Goal: Task Accomplishment & Management: Use online tool/utility

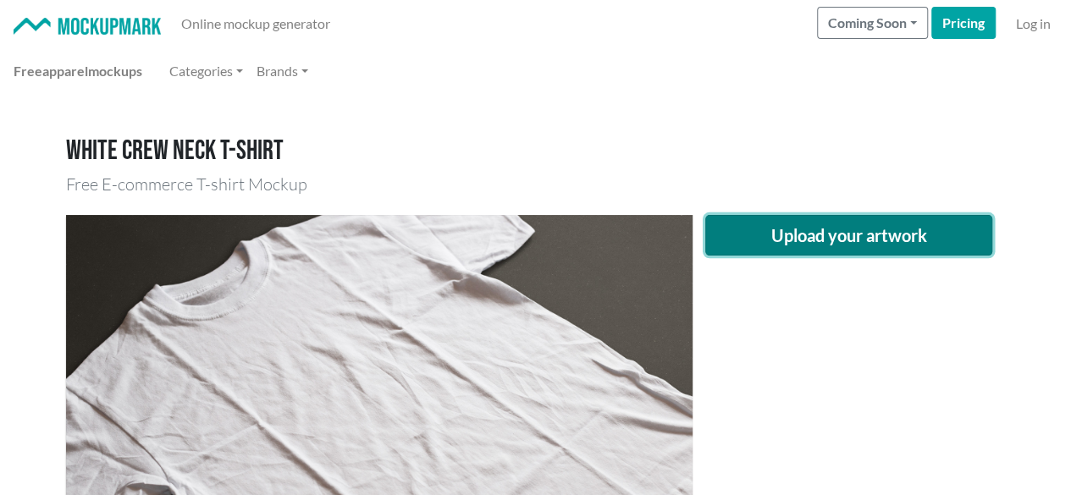
click at [811, 222] on button "Upload your artwork" at bounding box center [850, 235] width 288 height 41
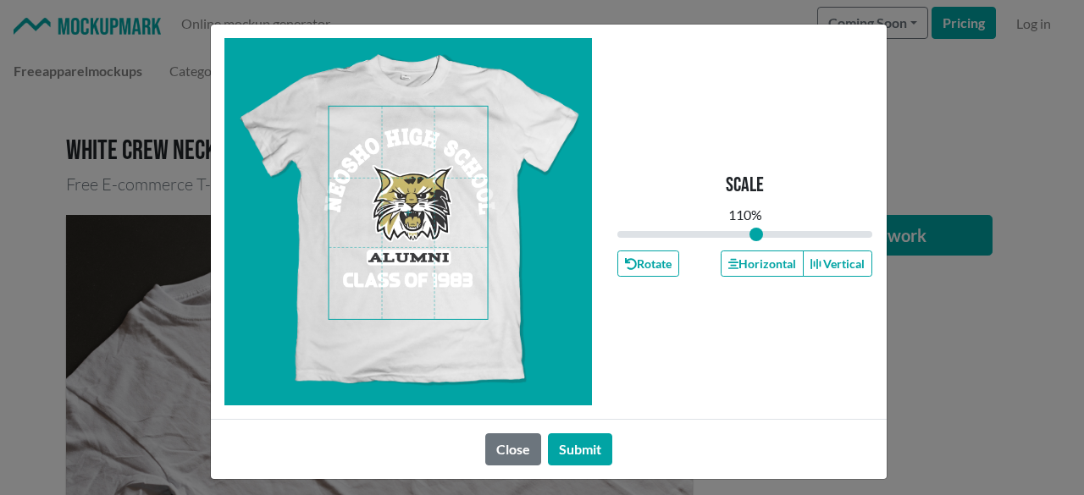
type input "1"
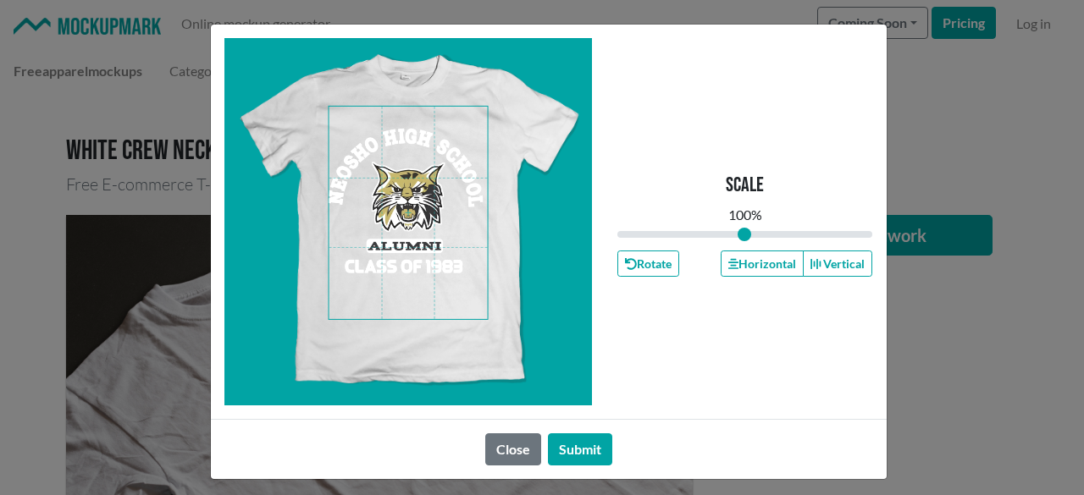
click at [405, 196] on span at bounding box center [408, 213] width 159 height 213
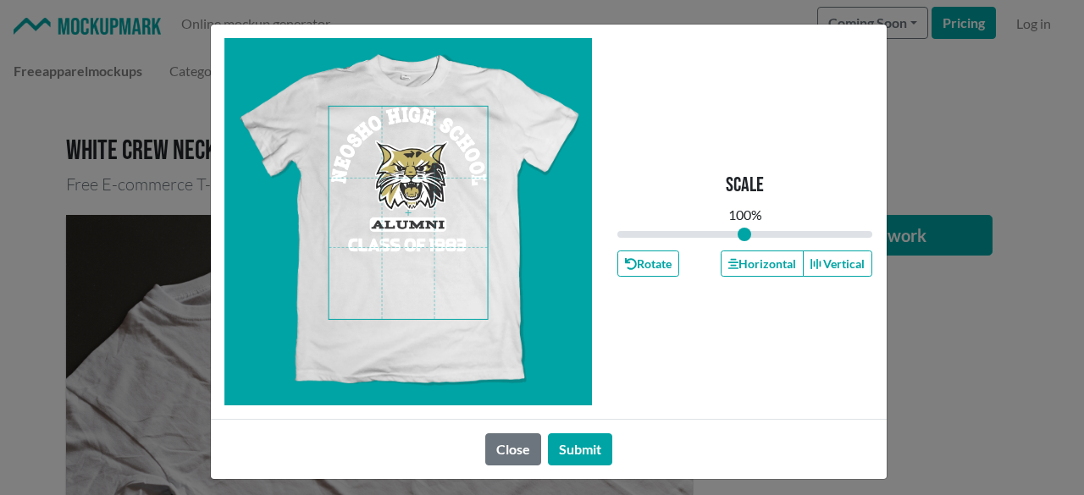
click at [400, 196] on span at bounding box center [408, 213] width 159 height 213
click at [396, 187] on span at bounding box center [408, 213] width 159 height 213
click at [730, 253] on button "Horizontal" at bounding box center [762, 264] width 83 height 26
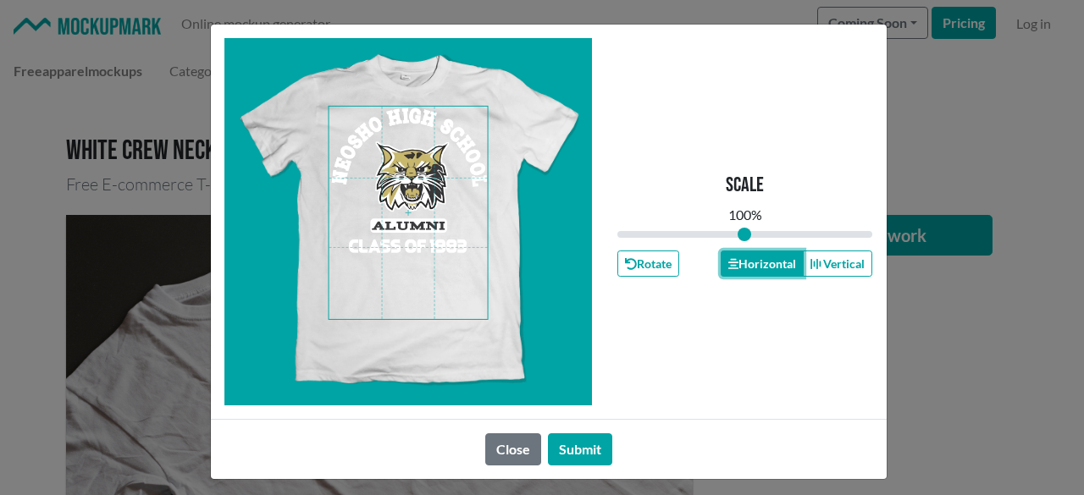
click at [730, 255] on button "Horizontal" at bounding box center [762, 264] width 83 height 26
click at [730, 256] on button "Horizontal" at bounding box center [762, 264] width 83 height 26
drag, startPoint x: 576, startPoint y: 438, endPoint x: 590, endPoint y: 450, distance: 18.7
click at [578, 440] on button "Submit" at bounding box center [580, 450] width 64 height 32
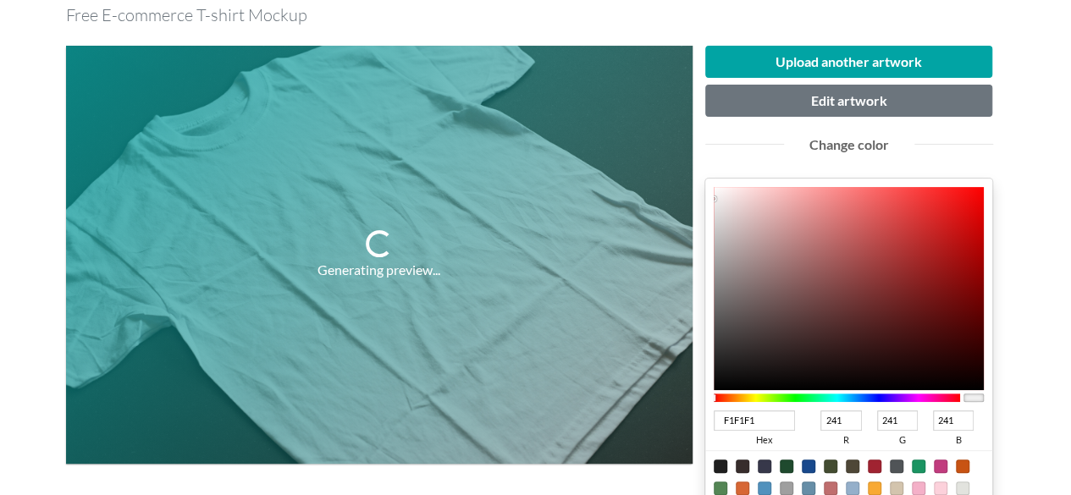
scroll to position [254, 0]
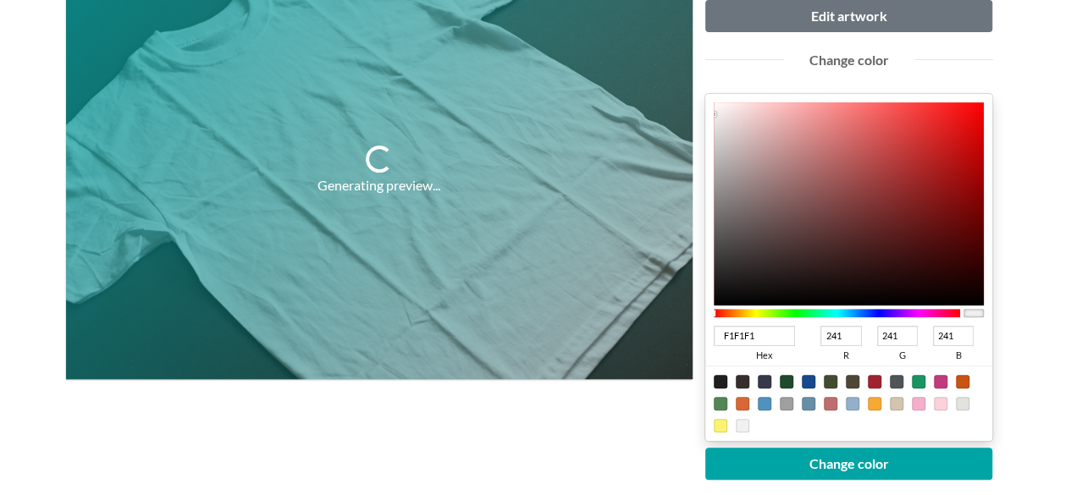
type input "141313"
type input "20"
type input "19"
type input "090909"
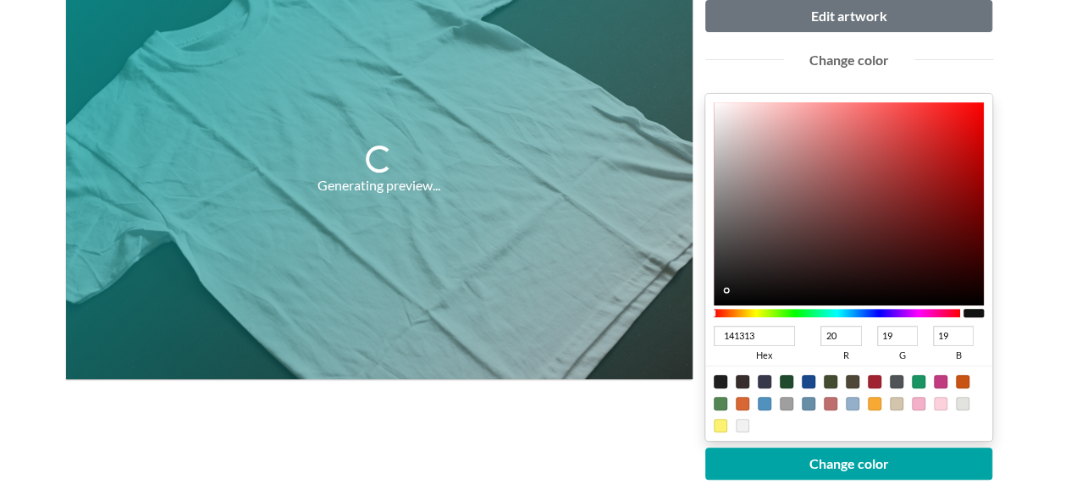
type input "9"
type input "000000"
type input "0"
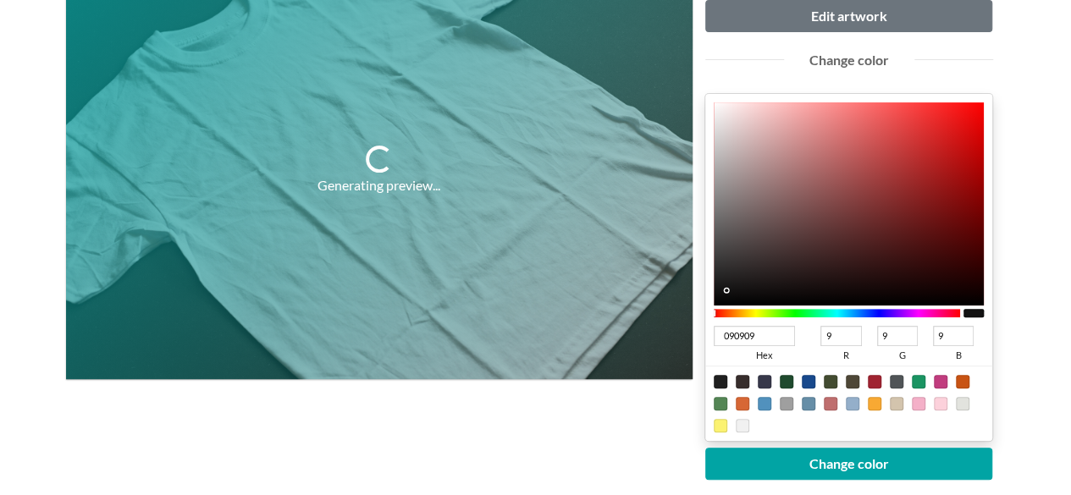
type input "0"
drag, startPoint x: 729, startPoint y: 289, endPoint x: 705, endPoint y: 311, distance: 33.0
click at [706, 309] on div "000000 hex 0 r 0 g 0 b 100 a" at bounding box center [850, 267] width 288 height 347
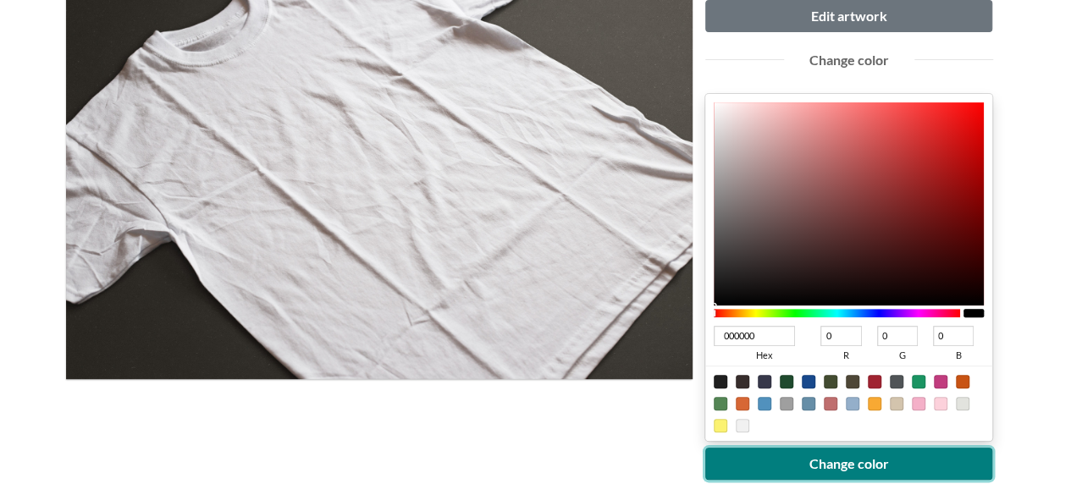
click at [765, 454] on button "Change color" at bounding box center [850, 464] width 288 height 32
click at [771, 460] on button "Change color" at bounding box center [850, 464] width 288 height 32
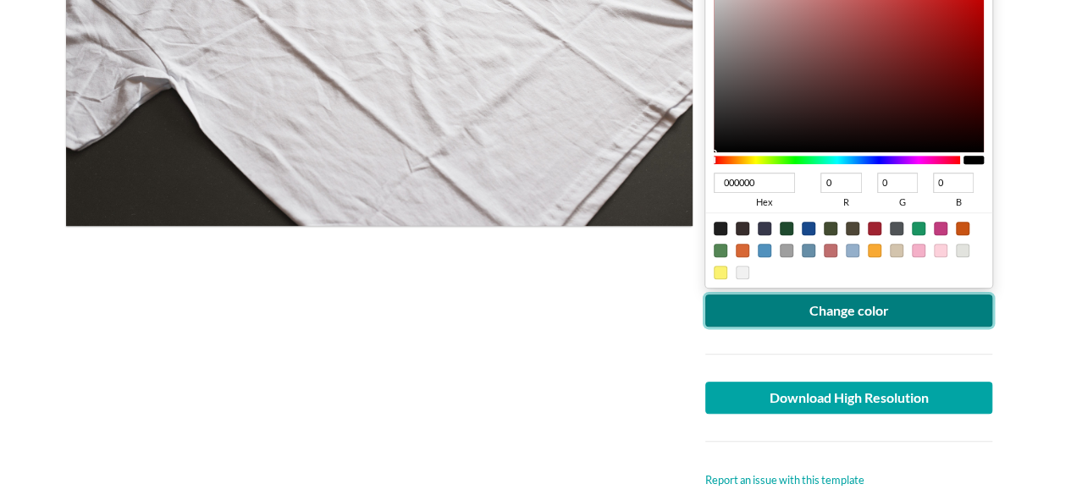
scroll to position [593, 0]
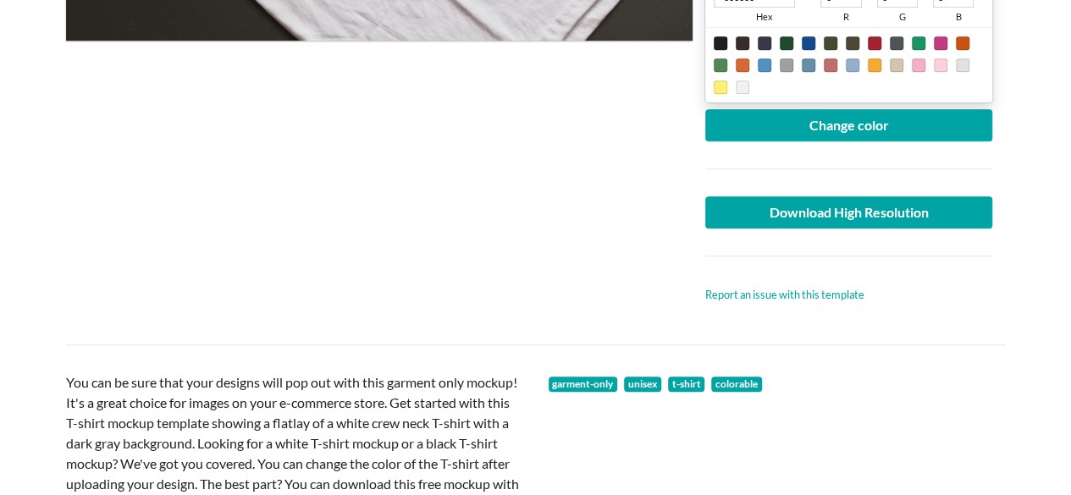
click at [737, 229] on div at bounding box center [849, 256] width 313 height 55
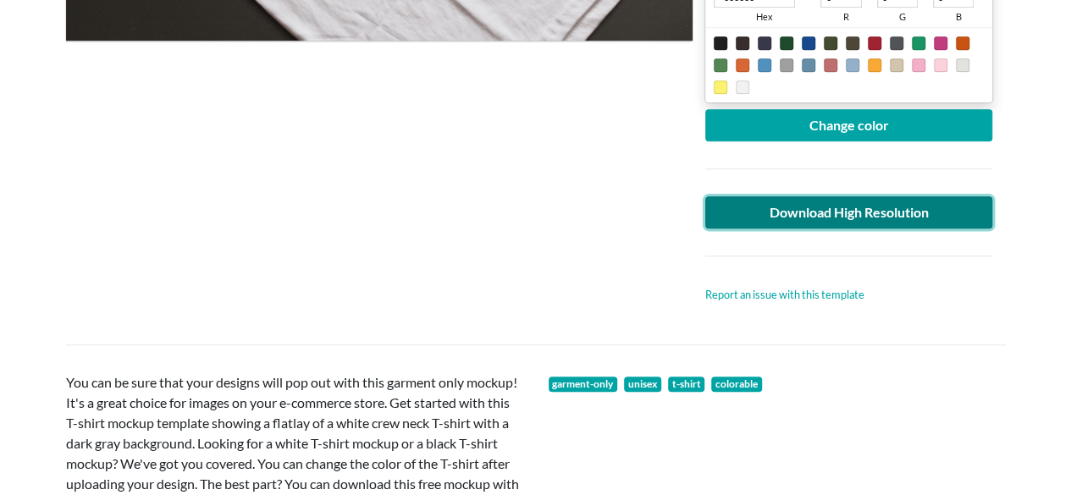
click at [737, 213] on link "Download High Resolution" at bounding box center [850, 212] width 288 height 32
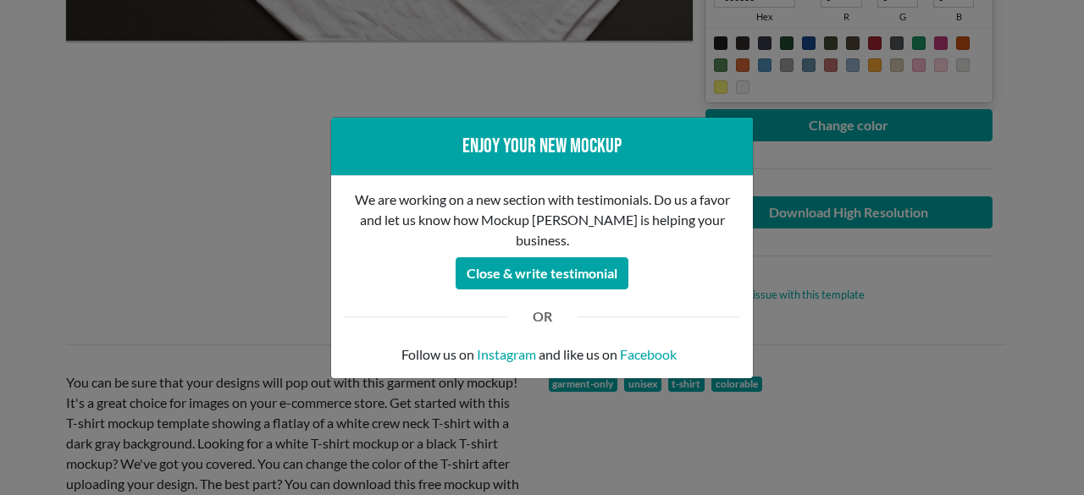
click at [92, 192] on div "Enjoy your new mockup We are working on a new section with testimonials. Do us …" at bounding box center [542, 247] width 1084 height 495
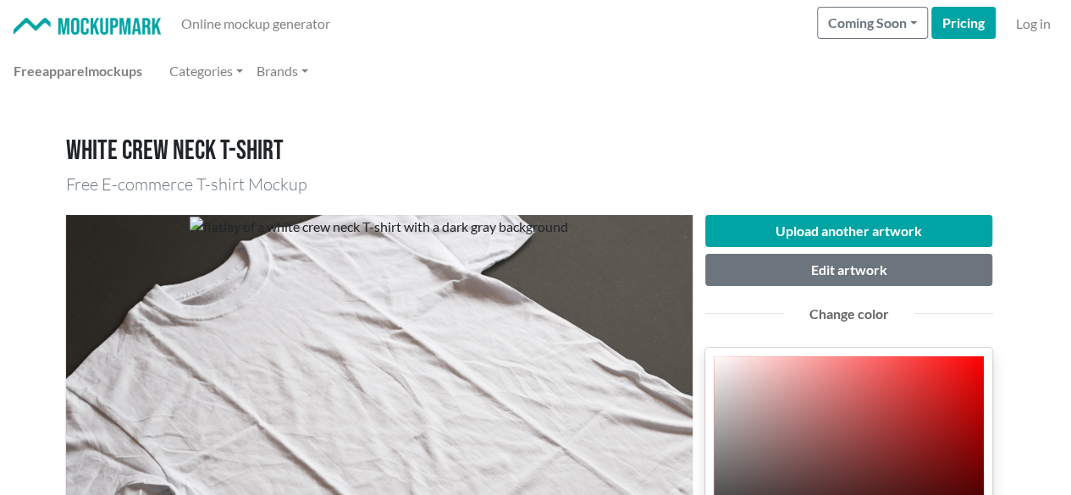
scroll to position [85, 0]
